Goal: Task Accomplishment & Management: Use online tool/utility

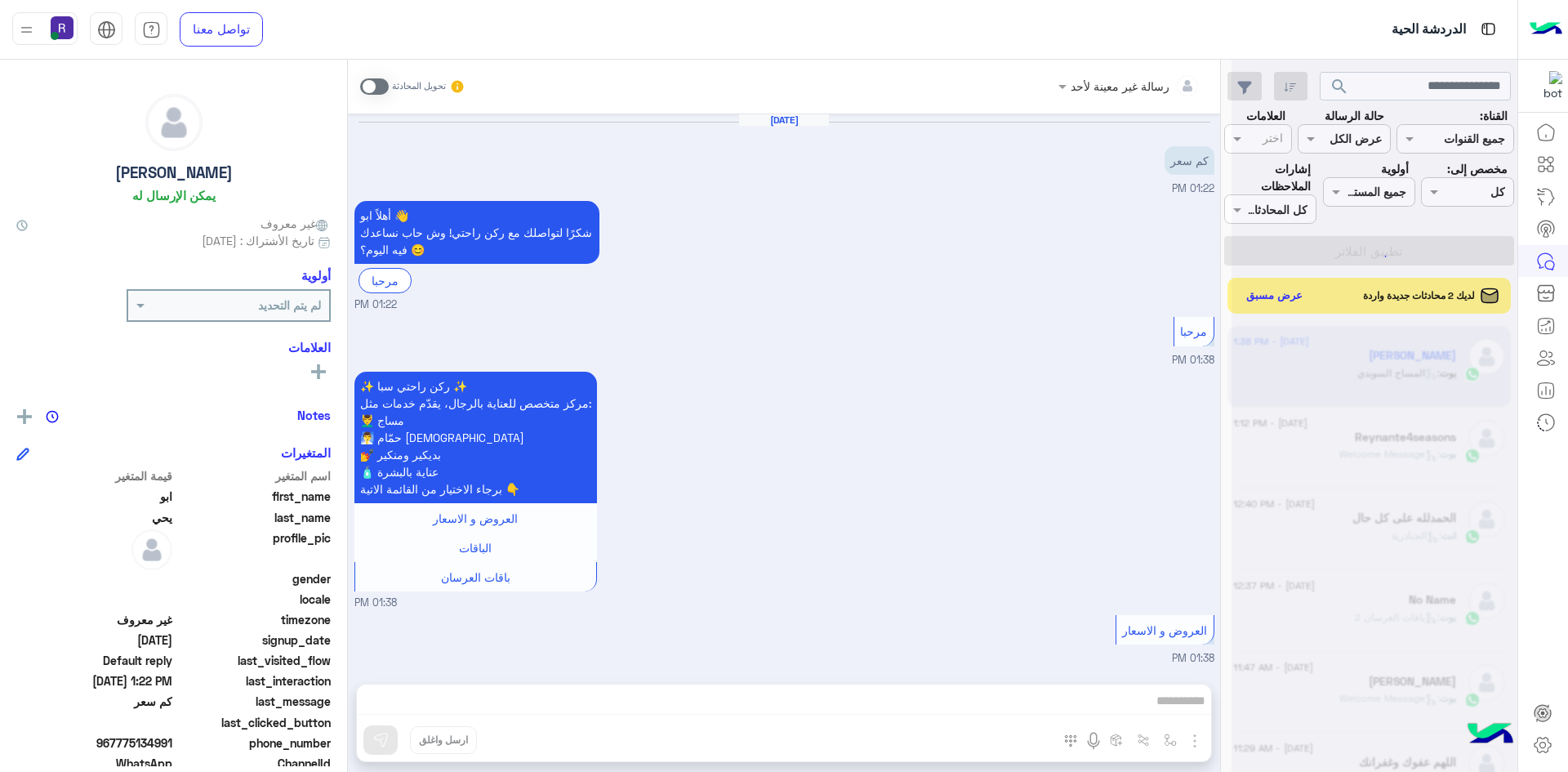
scroll to position [405, 0]
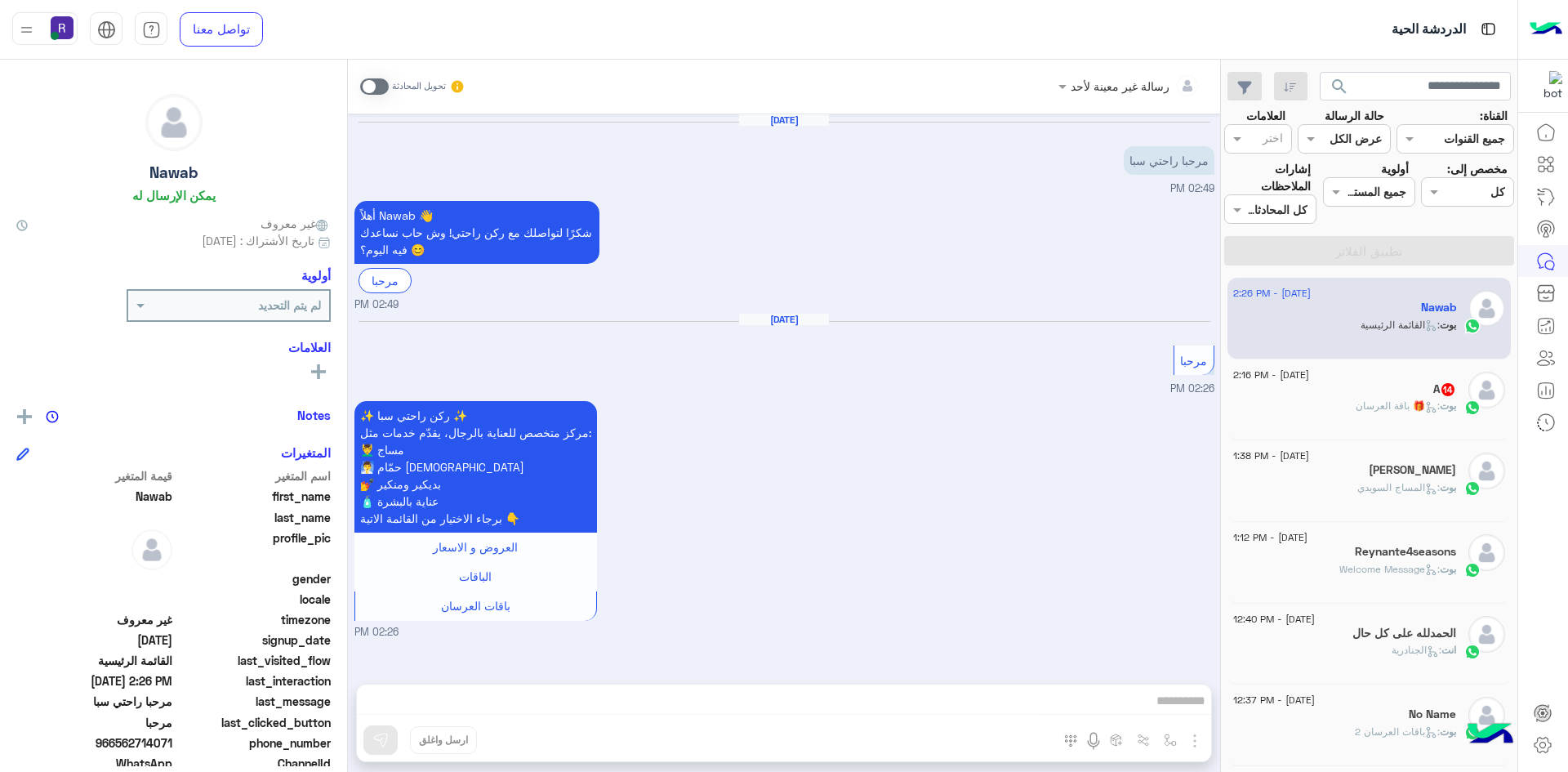
click at [1345, 409] on div "بوت : 🎁 باقة العرسان" at bounding box center [1345, 412] width 223 height 29
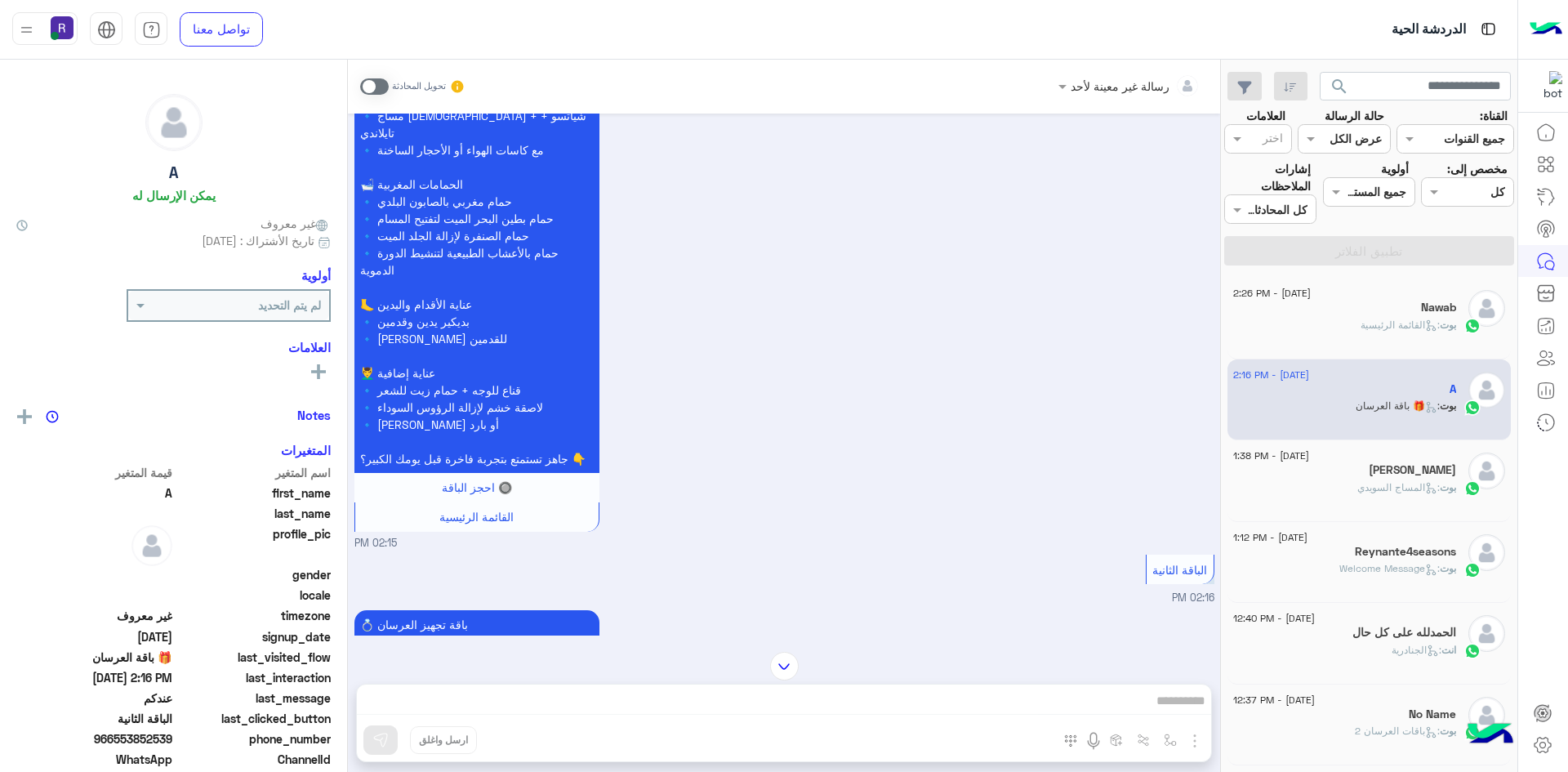
scroll to position [2876, 0]
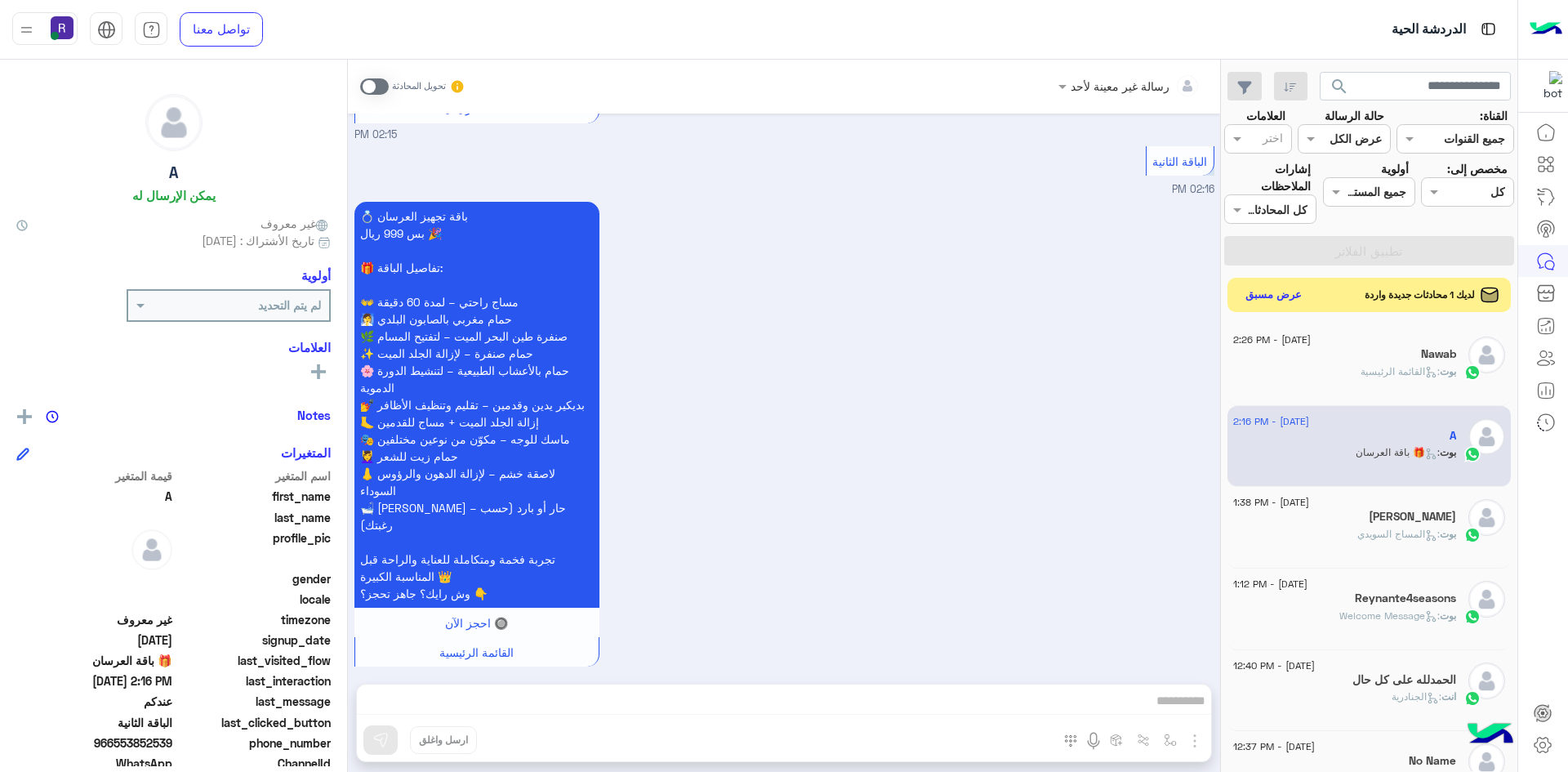
click at [1282, 288] on button "عرض مسبق" at bounding box center [1274, 295] width 69 height 22
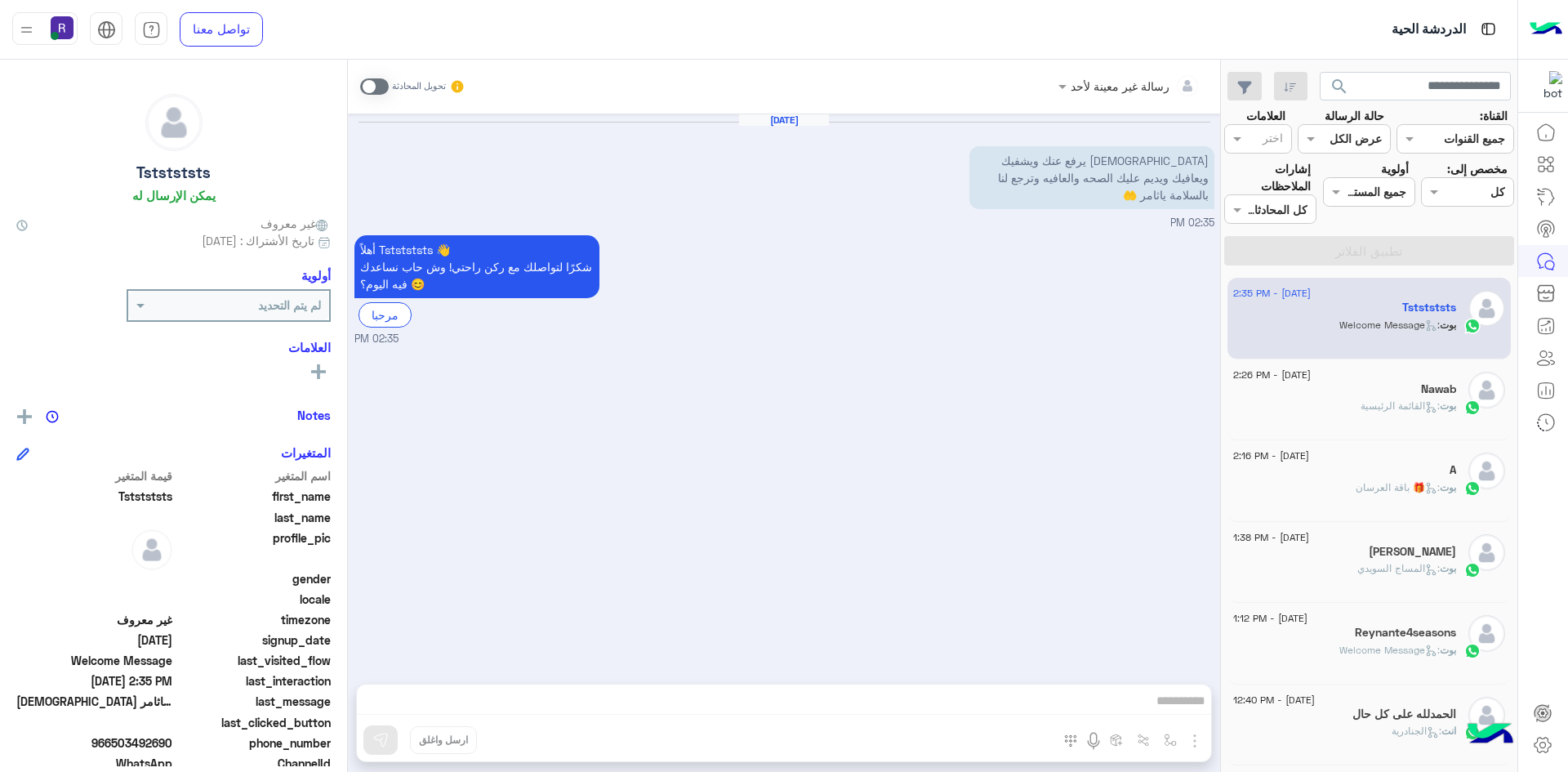
click at [1313, 411] on div "بوت : القائمة الرئيسية" at bounding box center [1345, 412] width 223 height 29
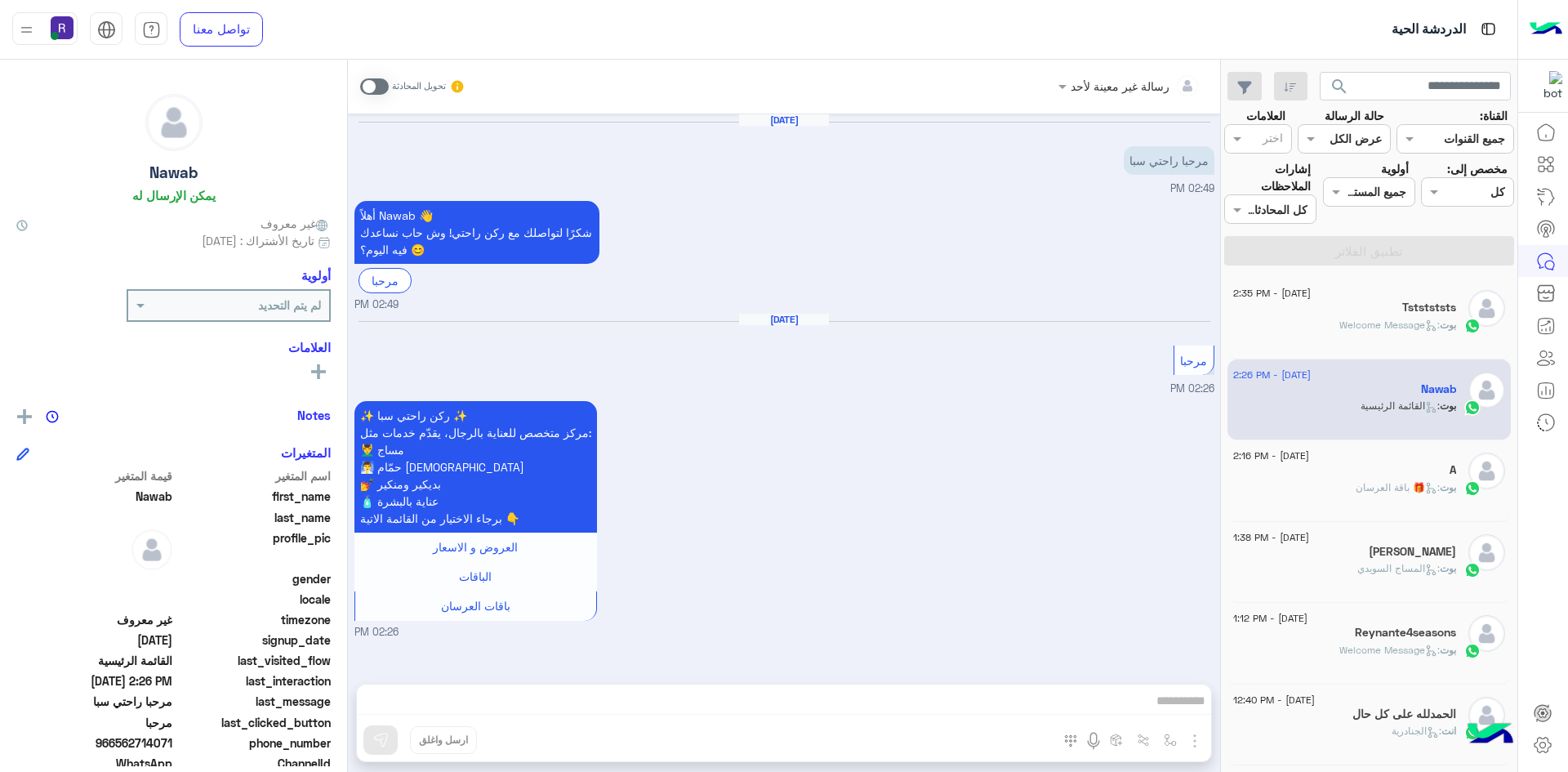
click at [1326, 496] on div "بوت : 🎁 باقة العرسان" at bounding box center [1345, 494] width 223 height 29
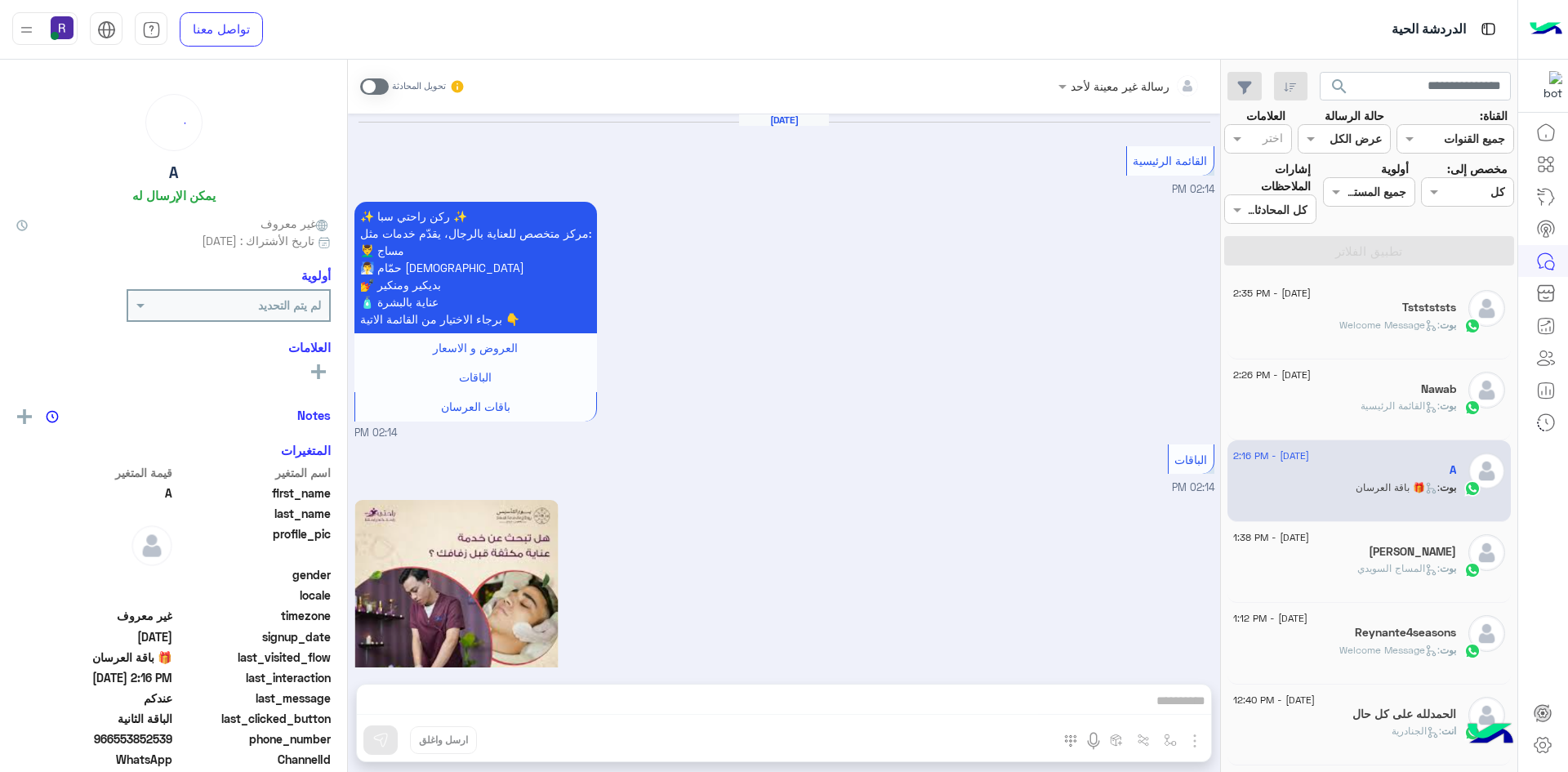
scroll to position [2876, 0]
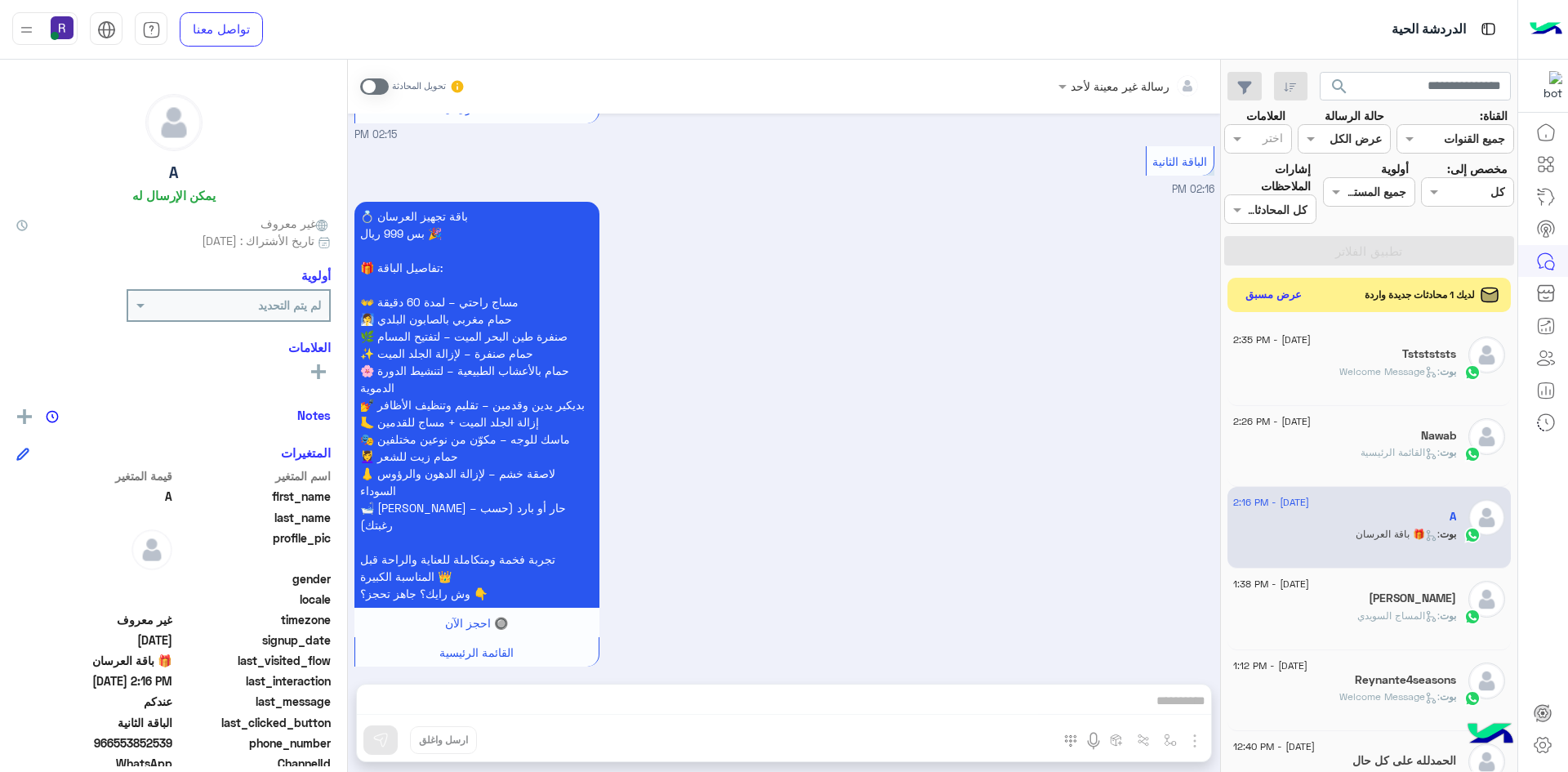
click at [1290, 290] on button "عرض مسبق" at bounding box center [1274, 295] width 69 height 22
